Goal: Check status: Check status

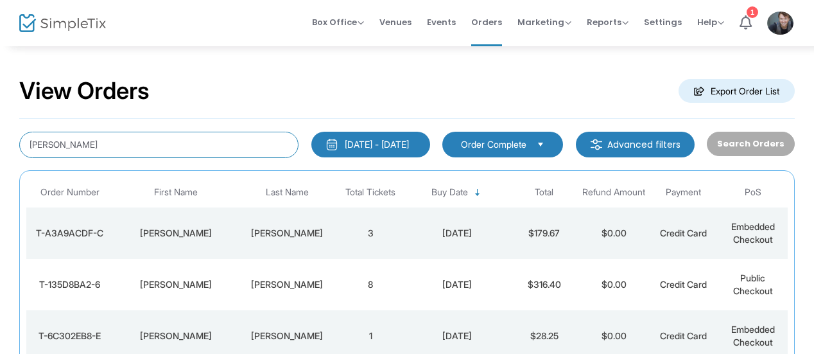
click at [211, 141] on input "[PERSON_NAME]" at bounding box center [158, 145] width 279 height 26
type input "m"
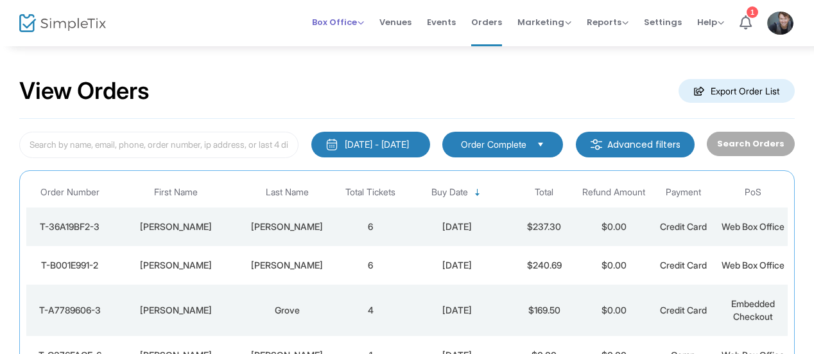
click at [333, 23] on span "Box Office" at bounding box center [338, 22] width 52 height 12
click at [346, 37] on li "Sell Tickets" at bounding box center [358, 42] width 92 height 25
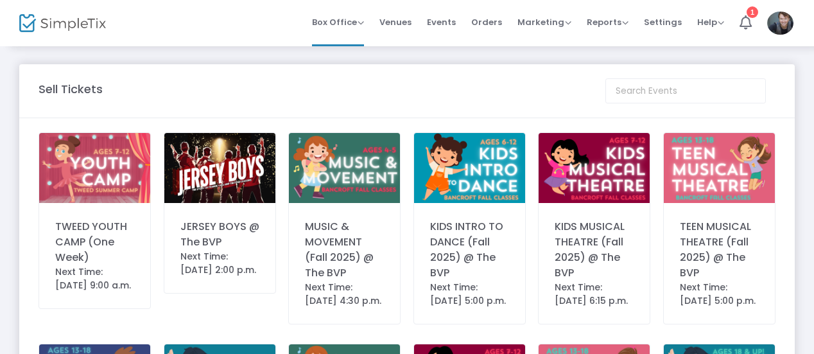
click at [226, 220] on div "JERSEY BOYS @ The BVP" at bounding box center [219, 234] width 79 height 31
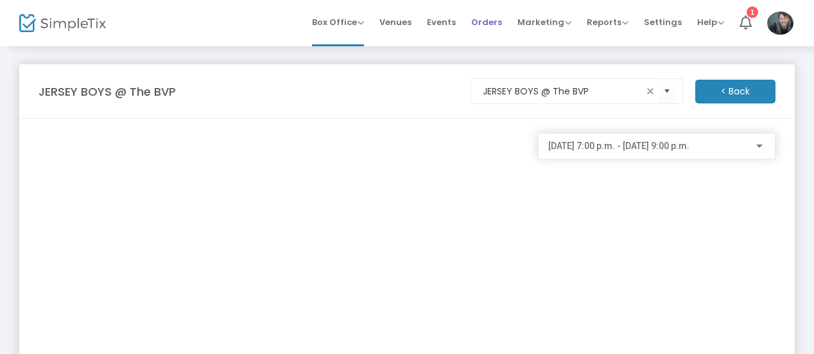
click at [491, 23] on span "Orders" at bounding box center [486, 22] width 31 height 33
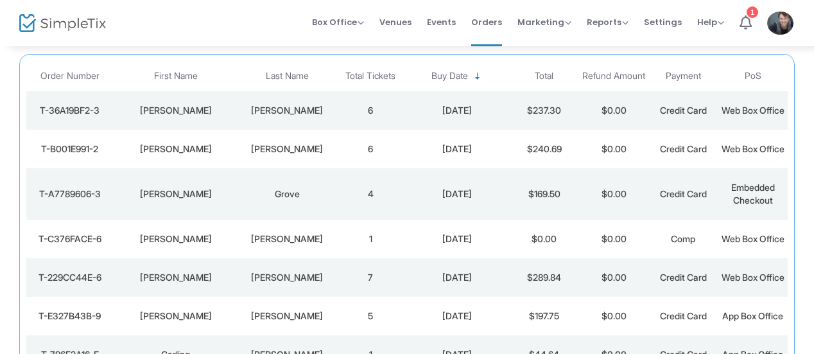
scroll to position [123, 0]
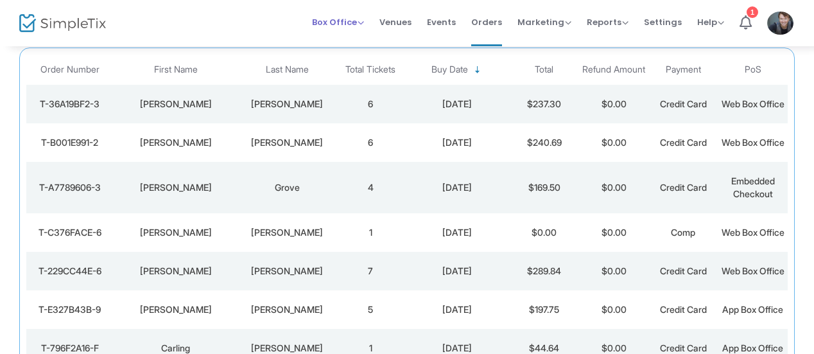
click at [356, 18] on span "Box Office" at bounding box center [338, 22] width 52 height 12
click at [368, 52] on li "Sell Tickets" at bounding box center [358, 42] width 92 height 25
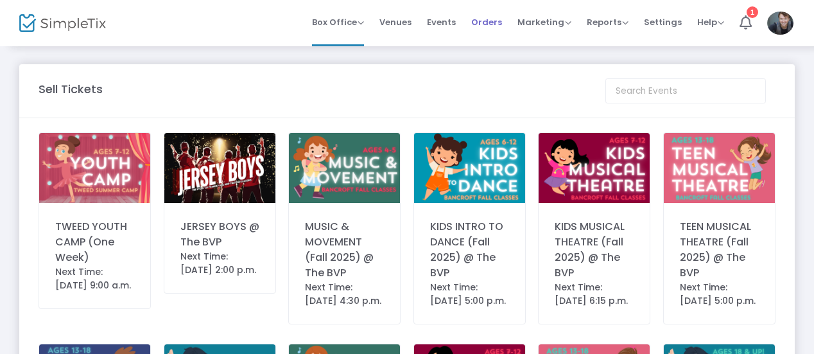
click at [484, 21] on span "Orders" at bounding box center [486, 22] width 31 height 33
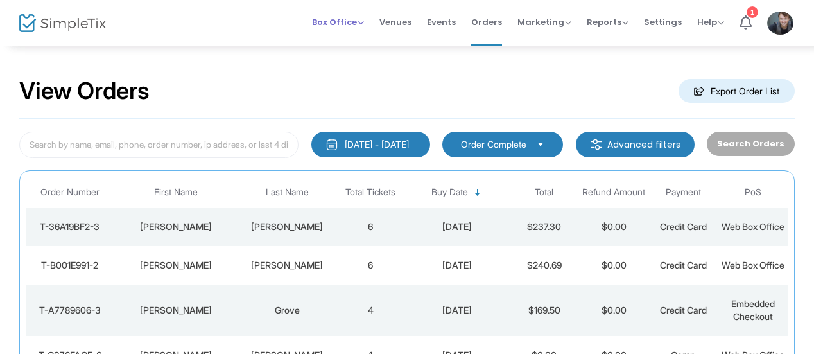
click at [319, 19] on span "Box Office" at bounding box center [338, 22] width 52 height 12
click at [347, 39] on li "Sell Tickets" at bounding box center [358, 42] width 92 height 25
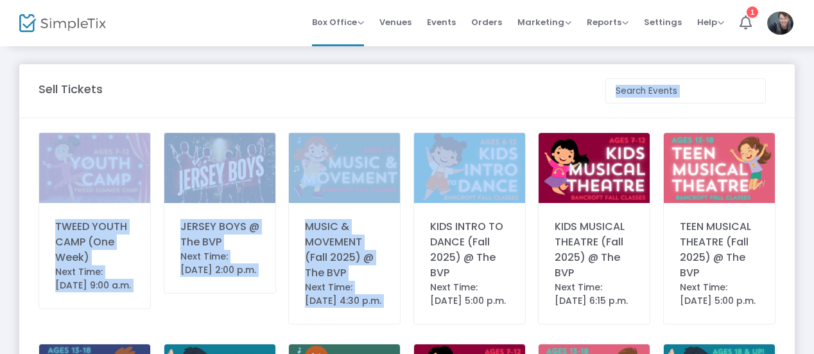
drag, startPoint x: 424, startPoint y: 116, endPoint x: 466, endPoint y: 150, distance: 53.9
click at [421, 83] on div "Sell Tickets" at bounding box center [315, 88] width 567 height 17
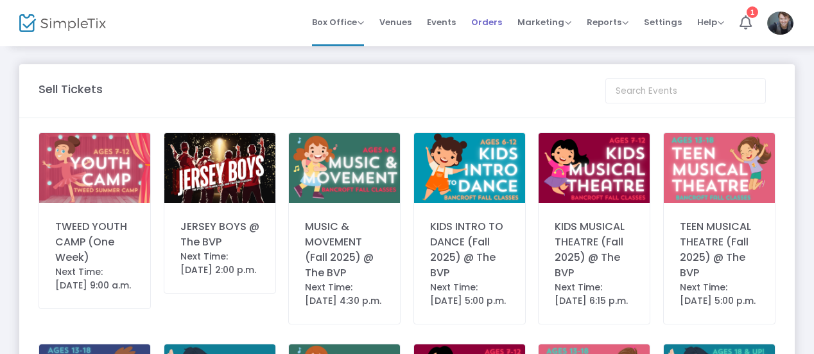
click at [482, 19] on span "Orders" at bounding box center [486, 22] width 31 height 33
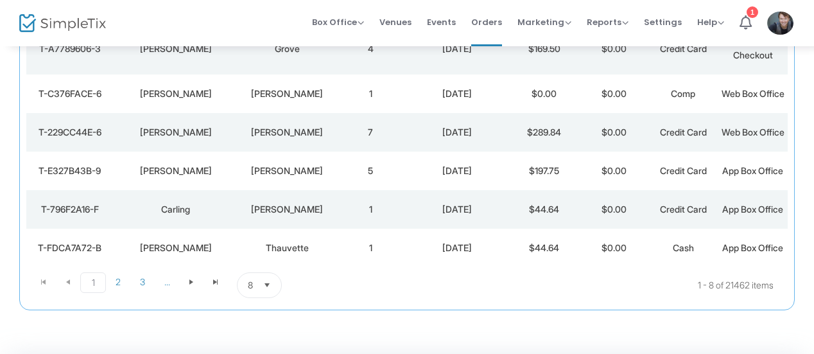
scroll to position [342, 0]
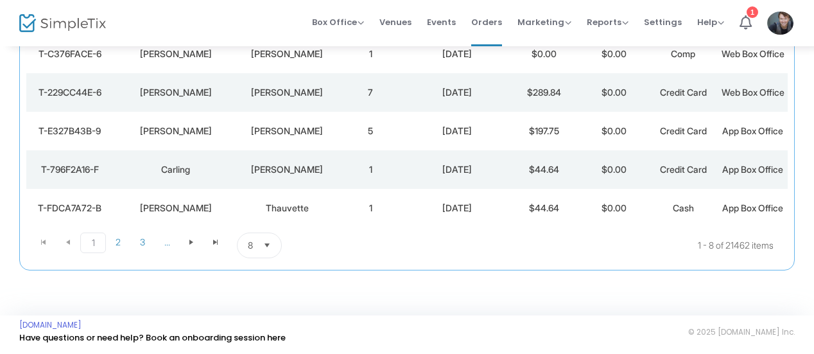
click at [353, 106] on td "7" at bounding box center [370, 92] width 69 height 39
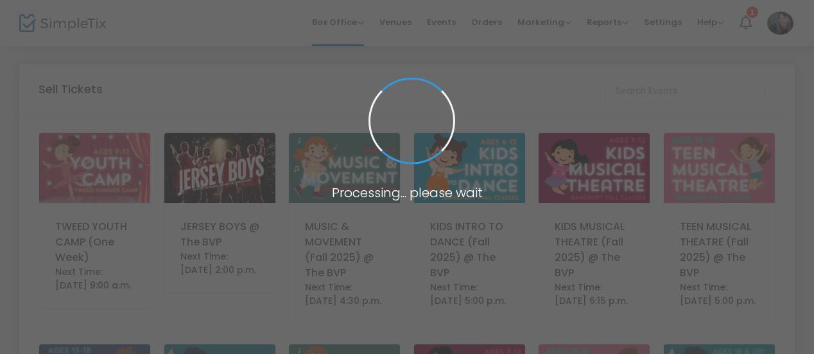
click at [505, 18] on span at bounding box center [407, 177] width 814 height 354
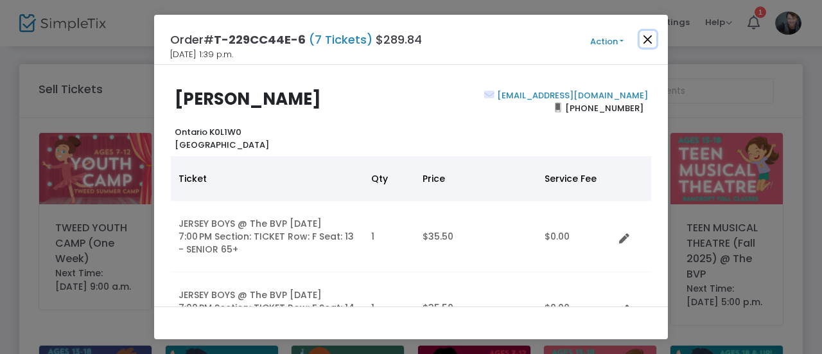
click at [650, 37] on button "Close" at bounding box center [648, 39] width 17 height 17
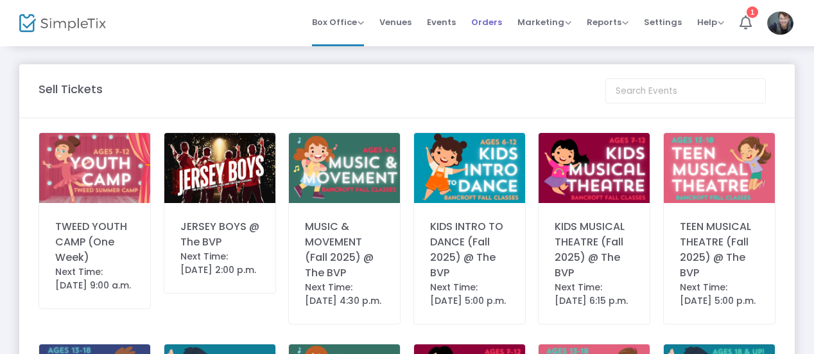
click at [496, 18] on span "Orders" at bounding box center [486, 22] width 31 height 33
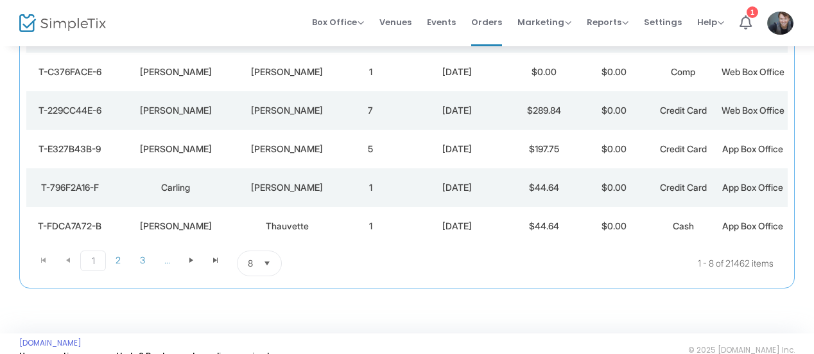
scroll to position [389, 0]
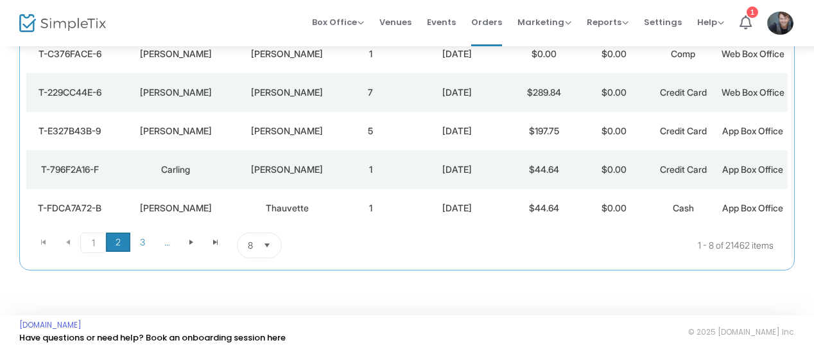
click at [129, 248] on span "2" at bounding box center [118, 241] width 24 height 19
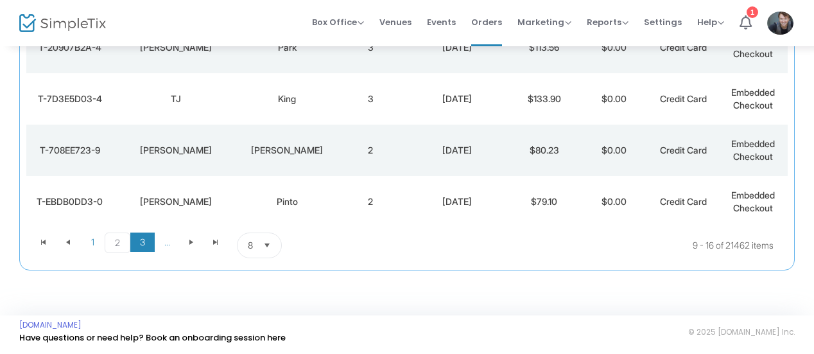
scroll to position [372, 0]
click at [143, 252] on span "3" at bounding box center [142, 241] width 24 height 19
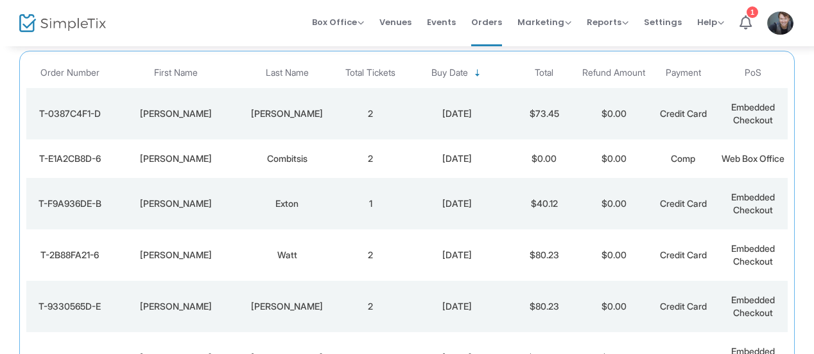
scroll to position [118, 0]
click at [392, 319] on td "2" at bounding box center [370, 307] width 69 height 51
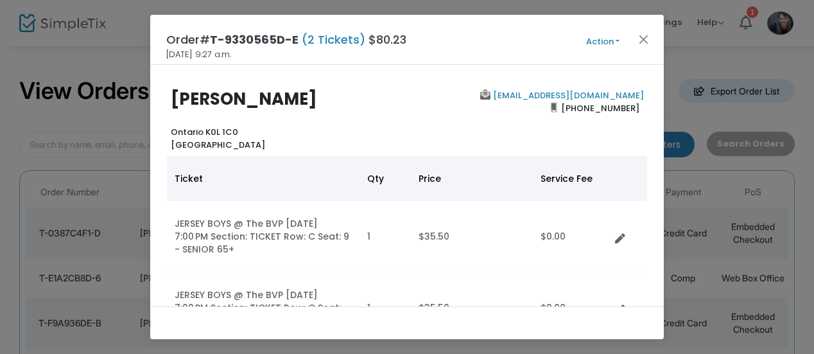
scroll to position [0, 0]
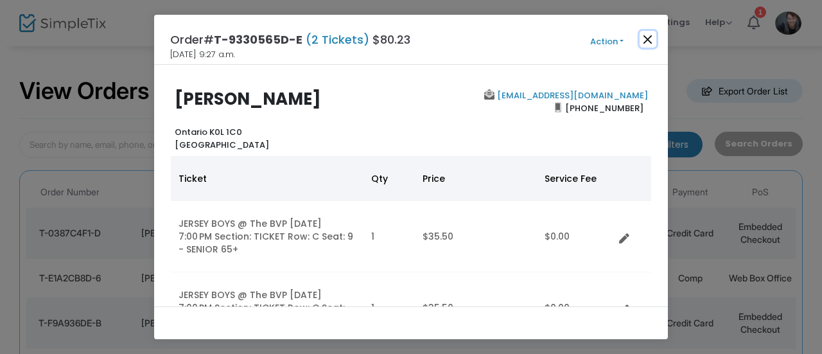
click at [647, 39] on button "Close" at bounding box center [648, 39] width 17 height 17
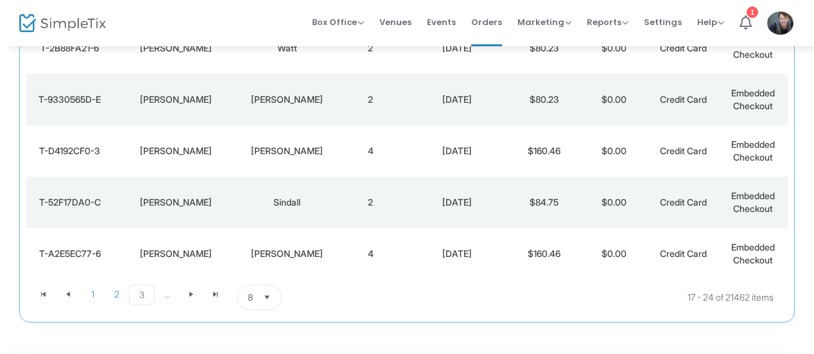
scroll to position [327, 0]
click at [324, 157] on div "[PERSON_NAME]" at bounding box center [286, 150] width 91 height 13
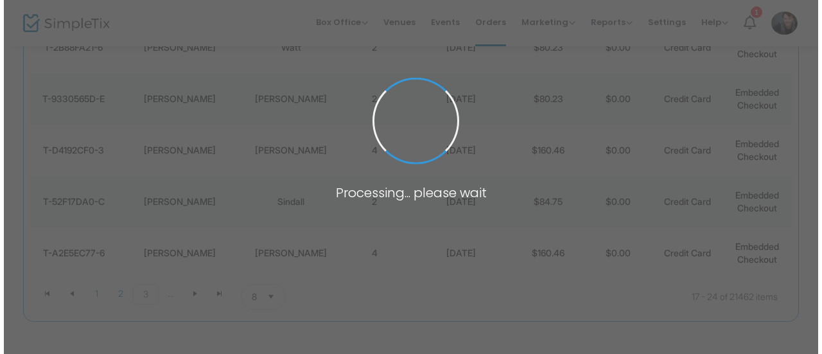
scroll to position [0, 0]
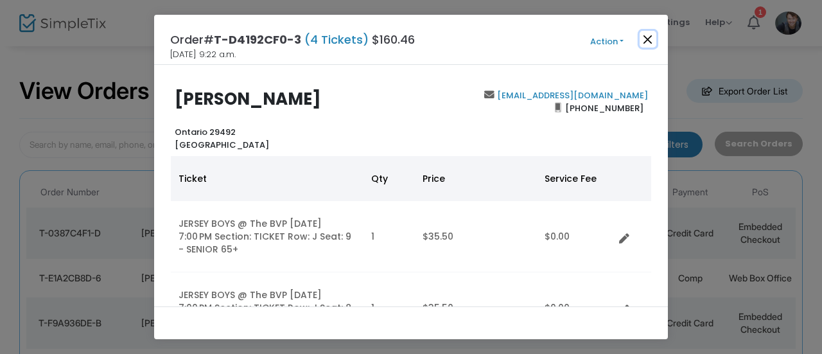
click at [649, 44] on button "Close" at bounding box center [648, 39] width 17 height 17
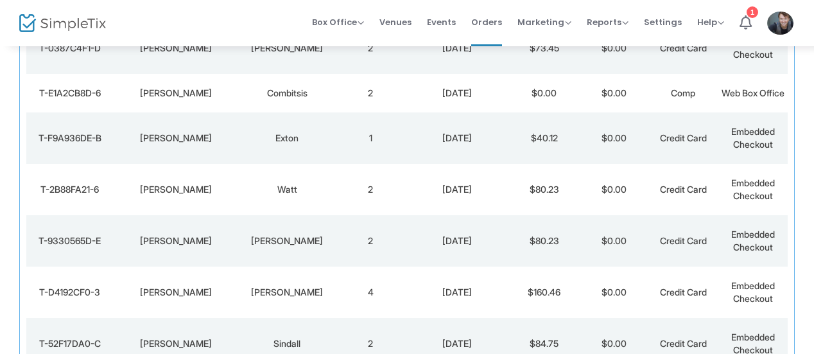
scroll to position [206, 0]
